Goal: Communication & Community: Answer question/provide support

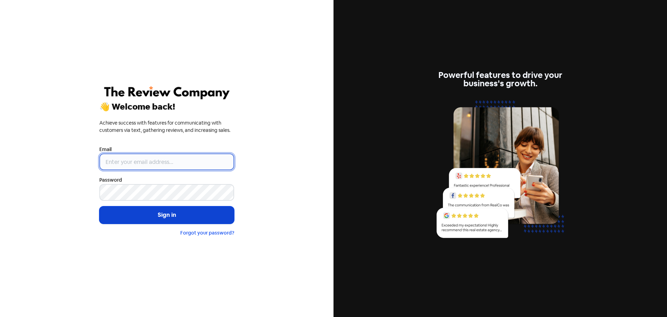
type input "[EMAIL_ADDRESS][DOMAIN_NAME]"
click at [148, 217] on button "Sign in" at bounding box center [166, 214] width 135 height 17
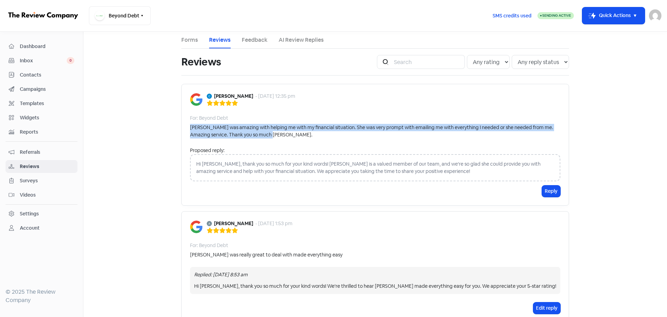
drag, startPoint x: 188, startPoint y: 128, endPoint x: 431, endPoint y: 137, distance: 243.4
click at [431, 137] on div "[PERSON_NAME] was amazing with helping me with my financial situation. She was …" at bounding box center [375, 131] width 370 height 15
copy div "[PERSON_NAME] was amazing with helping me with my financial situation. She was …"
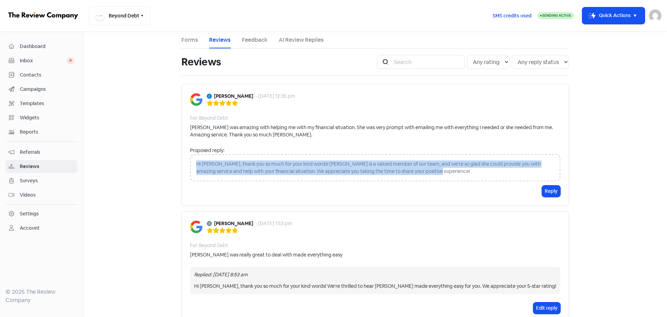
drag, startPoint x: 194, startPoint y: 162, endPoint x: 466, endPoint y: 173, distance: 272.6
click at [466, 173] on div "Hi [PERSON_NAME], thank you so much for your kind words! [PERSON_NAME] is a val…" at bounding box center [375, 167] width 370 height 27
click at [545, 192] on button "Reply" at bounding box center [551, 190] width 18 height 11
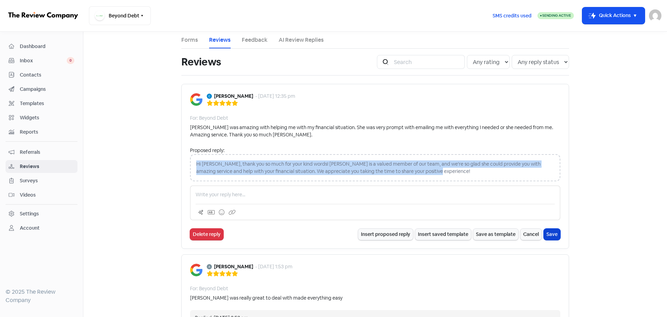
click at [553, 237] on button "Save" at bounding box center [552, 233] width 17 height 11
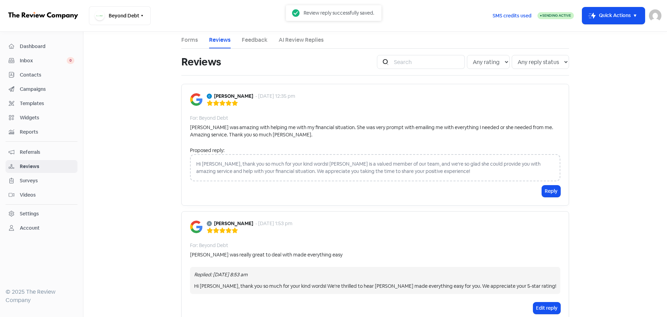
click at [318, 140] on div "Charisma Hughes- Ruki - 7 Oct 2025, 12:35 pm For: Beyond Debt Amanda was amazin…" at bounding box center [375, 145] width 388 height 122
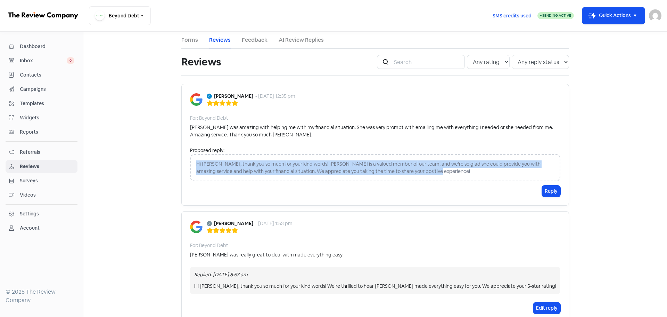
drag, startPoint x: 194, startPoint y: 164, endPoint x: 505, endPoint y: 180, distance: 311.4
click at [505, 180] on div "Hi Charisma, thank you so much for your kind words! Amanda is a valued member o…" at bounding box center [375, 167] width 370 height 27
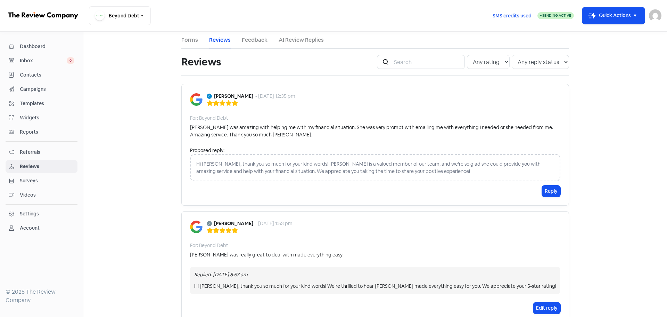
click at [336, 146] on div "Charisma Hughes- Ruki - 7 Oct 2025, 12:35 pm For: Beyond Debt Amanda was amazin…" at bounding box center [375, 145] width 388 height 122
click at [544, 194] on button "Reply" at bounding box center [551, 190] width 18 height 11
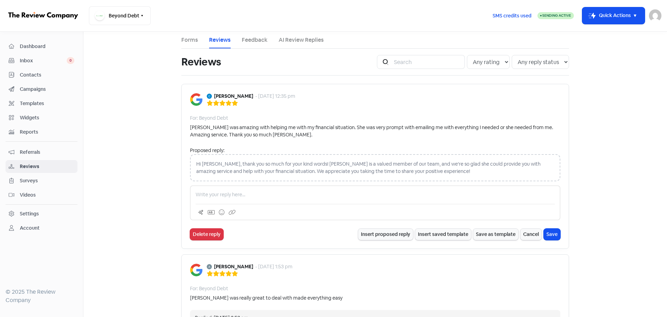
click at [216, 191] on p at bounding box center [375, 194] width 359 height 7
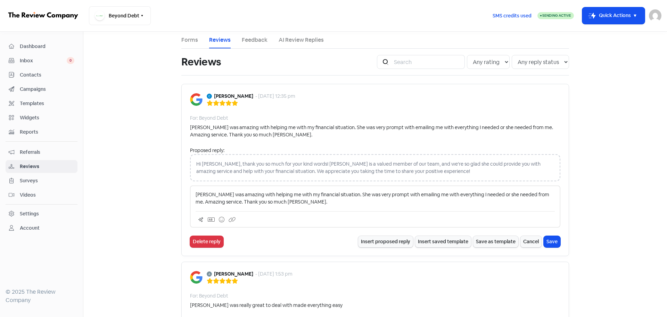
drag, startPoint x: 544, startPoint y: 244, endPoint x: 361, endPoint y: 215, distance: 185.5
click at [546, 242] on button "Save" at bounding box center [552, 241] width 17 height 11
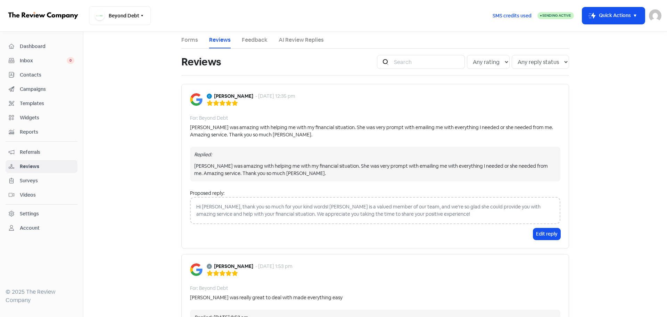
drag, startPoint x: 211, startPoint y: 94, endPoint x: 264, endPoint y: 97, distance: 53.2
click at [253, 97] on b "Charisma Hughes- Ruki" at bounding box center [233, 95] width 39 height 7
click at [259, 108] on div "Charisma Hughes- Ruki - 7 Oct 2025, 12:35 pm For: Beyond Debt Amanda was amazin…" at bounding box center [375, 166] width 388 height 164
drag, startPoint x: 211, startPoint y: 97, endPoint x: 261, endPoint y: 101, distance: 50.5
click at [261, 101] on div "Charisma Hughes- Ruki - 7 Oct 2025, 12:35 pm" at bounding box center [251, 99] width 89 height 14
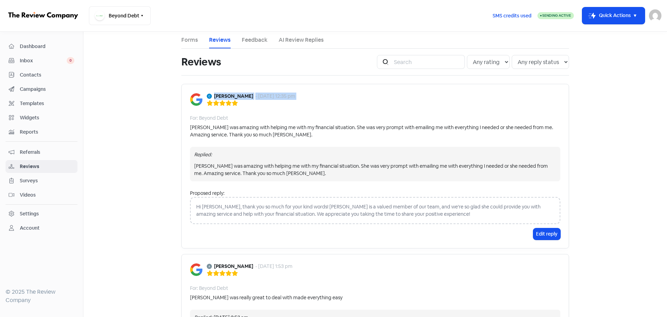
click at [262, 105] on div at bounding box center [251, 103] width 89 height 6
